Goal: Navigation & Orientation: Understand site structure

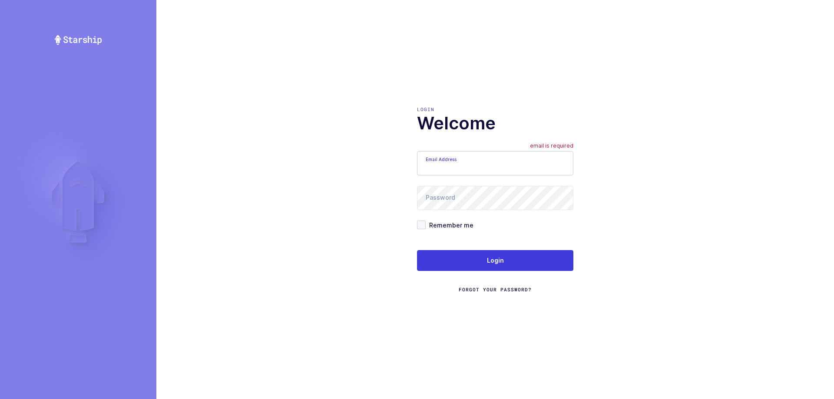
drag, startPoint x: 501, startPoint y: 180, endPoint x: 496, endPoint y: 175, distance: 6.5
click at [499, 179] on form "Email Address email is required Password Remember me Login Forgot Your Password?" at bounding box center [495, 222] width 156 height 142
click at [494, 161] on input "Email Address" at bounding box center [495, 163] width 156 height 24
type input "[PERSON_NAME][EMAIL_ADDRESS][PERSON_NAME][DOMAIN_NAME]"
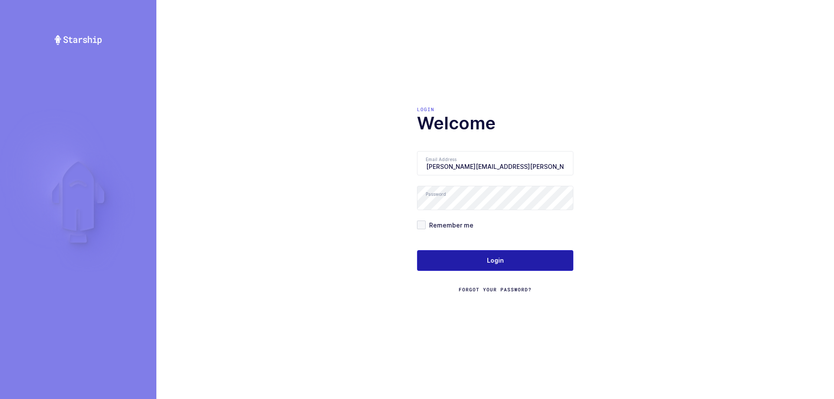
click at [506, 256] on button "Login" at bounding box center [495, 260] width 156 height 21
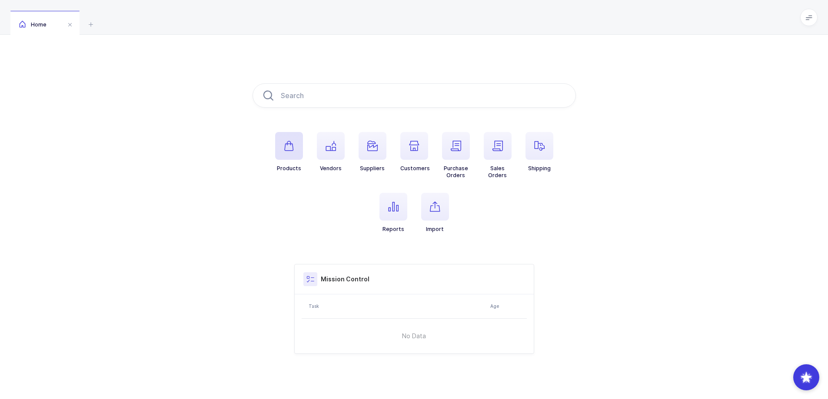
click at [286, 146] on icon "button" at bounding box center [289, 146] width 10 height 10
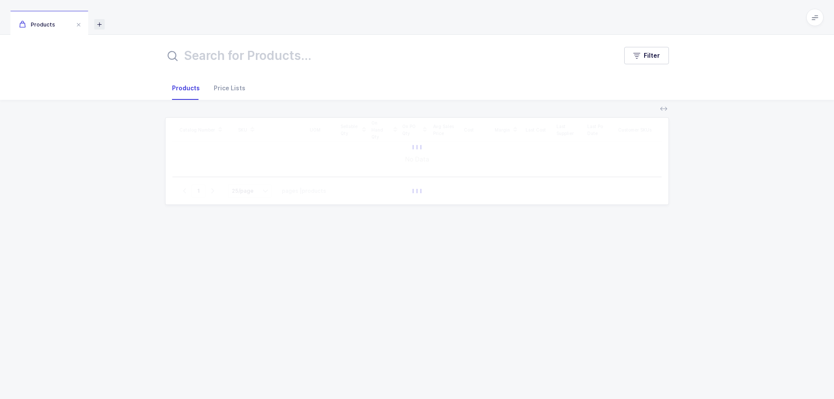
click at [100, 27] on icon at bounding box center [99, 24] width 10 height 10
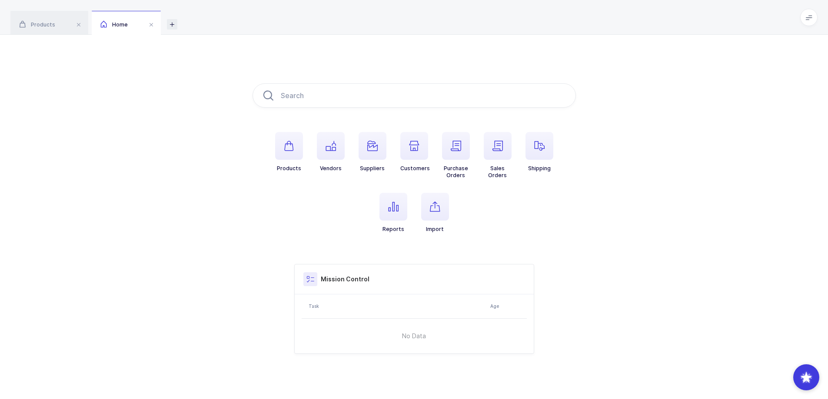
click at [166, 27] on div "Products Home" at bounding box center [414, 17] width 828 height 35
click at [175, 27] on div "Products Home" at bounding box center [414, 17] width 828 height 35
click at [174, 27] on icon at bounding box center [172, 24] width 10 height 10
click at [242, 24] on icon at bounding box center [244, 24] width 10 height 10
click at [312, 26] on div "Products Home Home Home" at bounding box center [414, 17] width 828 height 35
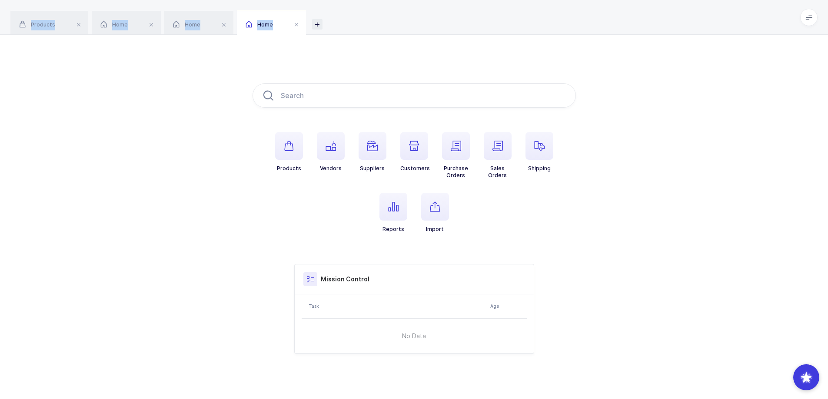
click at [316, 26] on icon at bounding box center [317, 24] width 10 height 10
click at [399, 147] on li "Customers" at bounding box center [414, 155] width 42 height 47
click at [272, 25] on span "Home" at bounding box center [259, 24] width 27 height 7
click at [379, 149] on span "button" at bounding box center [373, 146] width 28 height 28
click at [194, 10] on div "Products Home Home Home Suppliers" at bounding box center [414, 17] width 828 height 35
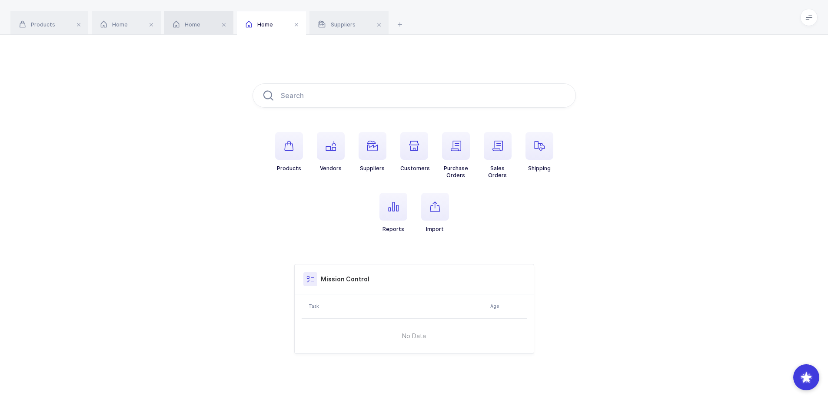
click at [206, 27] on div "Home" at bounding box center [198, 23] width 69 height 24
click at [375, 147] on icon "button" at bounding box center [372, 146] width 10 height 10
click at [420, 146] on span "button" at bounding box center [414, 146] width 28 height 28
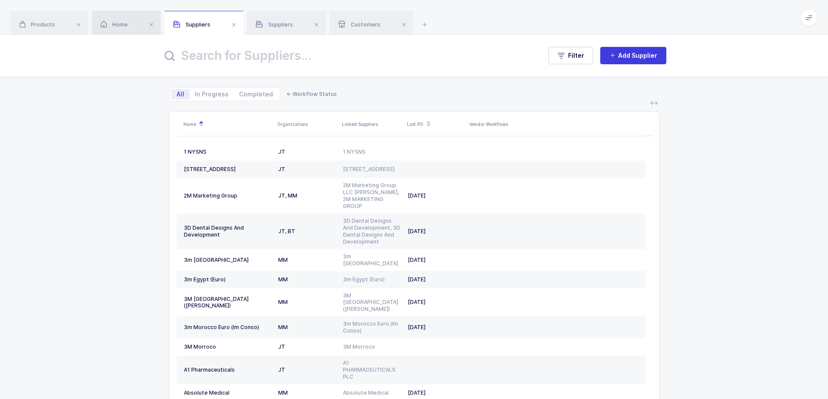
click at [126, 17] on div "Home" at bounding box center [126, 23] width 69 height 24
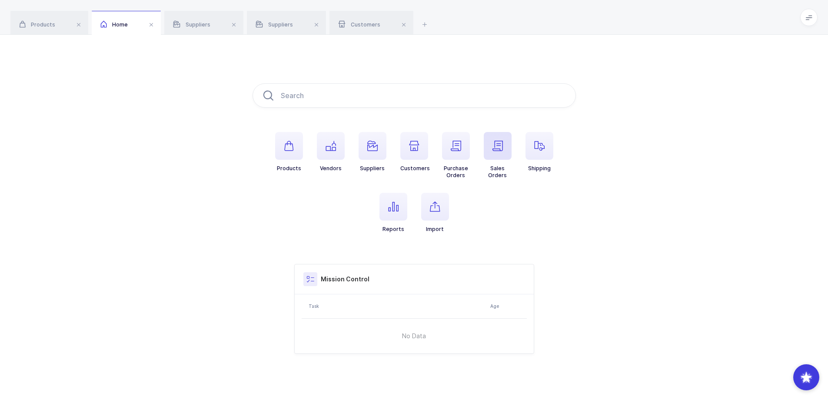
click at [498, 149] on icon "button" at bounding box center [497, 146] width 10 height 10
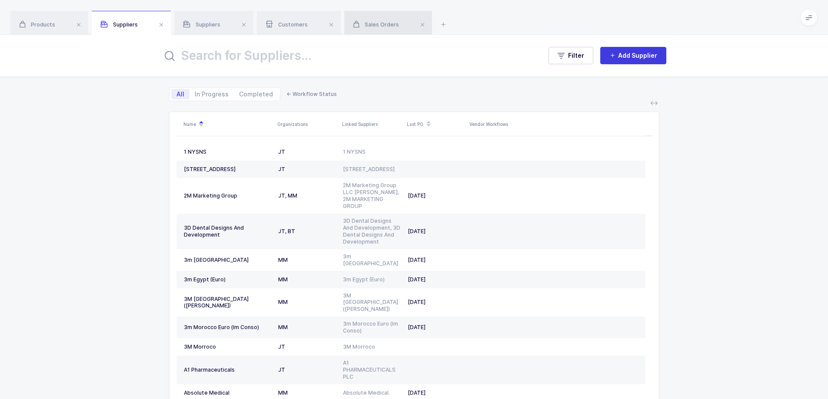
click at [390, 21] on span "Sales Orders" at bounding box center [376, 24] width 46 height 7
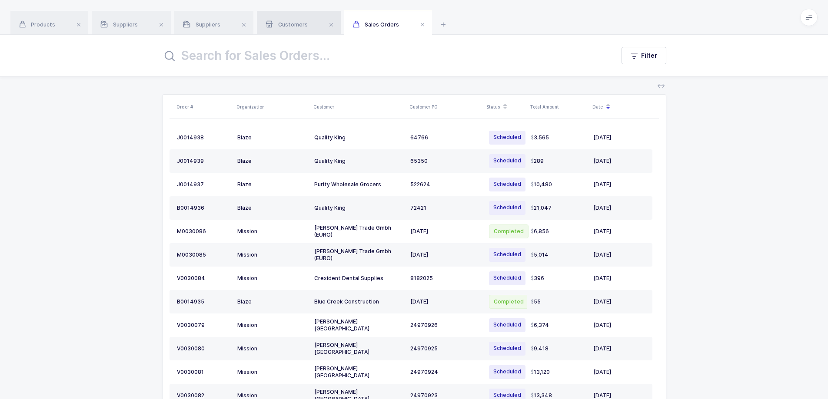
click at [315, 26] on div "Customers" at bounding box center [299, 23] width 84 height 24
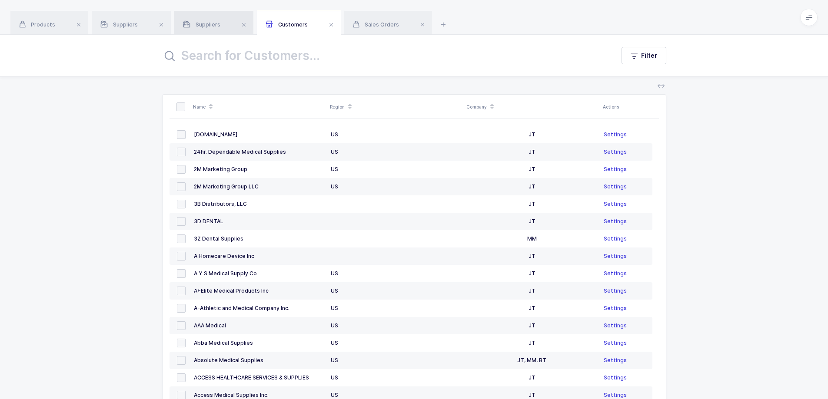
drag, startPoint x: 221, startPoint y: 26, endPoint x: 217, endPoint y: 23, distance: 5.0
click at [220, 24] on div "Suppliers" at bounding box center [213, 23] width 79 height 24
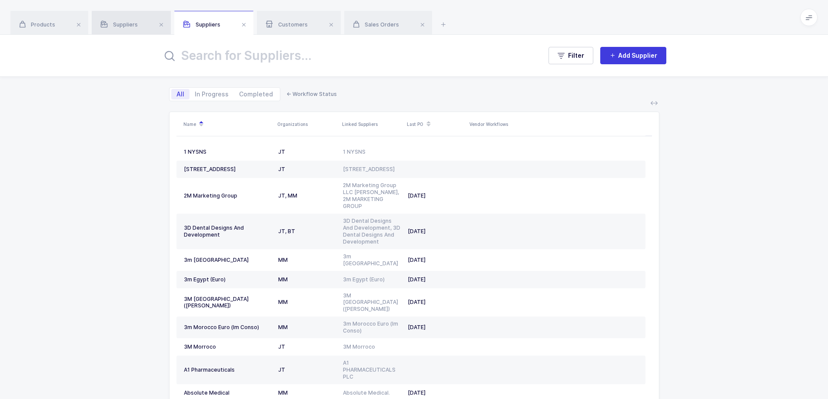
click at [144, 25] on div "Suppliers" at bounding box center [131, 23] width 79 height 24
click at [60, 25] on div "Products" at bounding box center [49, 23] width 78 height 24
